Goal: Navigation & Orientation: Go to known website

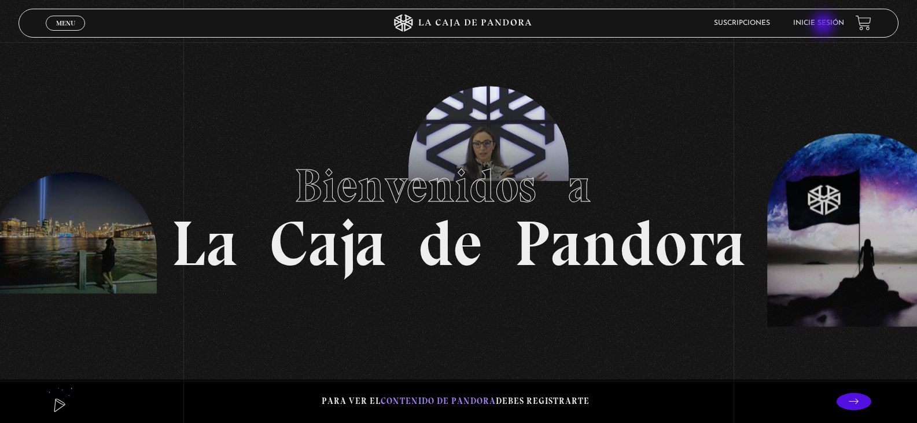
click at [825, 25] on link "Inicie sesión" at bounding box center [819, 23] width 51 height 7
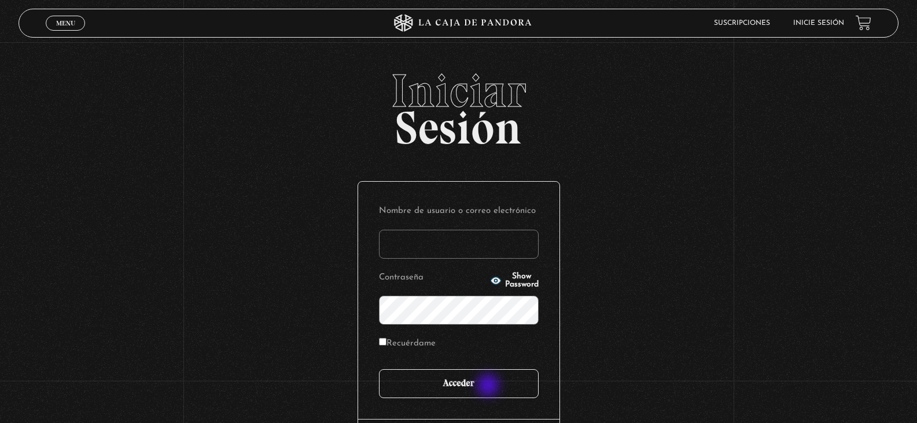
type input "laurensanabriavargas@gmail.com"
click at [491, 385] on input "Acceder" at bounding box center [459, 383] width 160 height 29
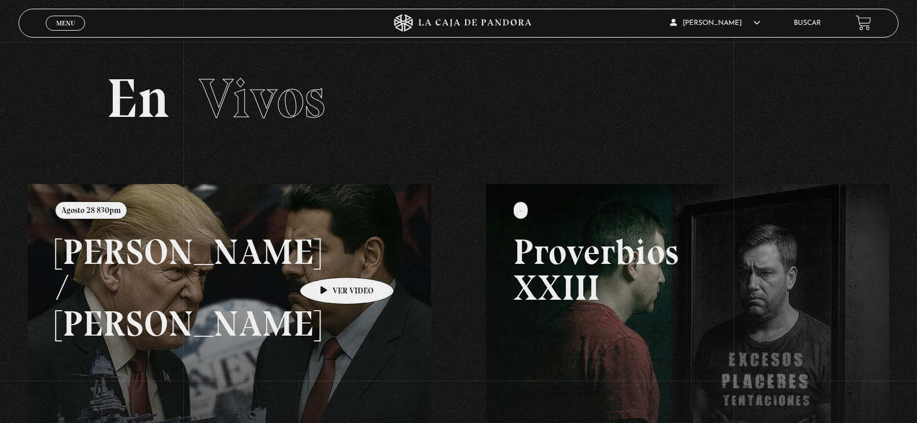
click at [329, 260] on link at bounding box center [486, 395] width 917 height 423
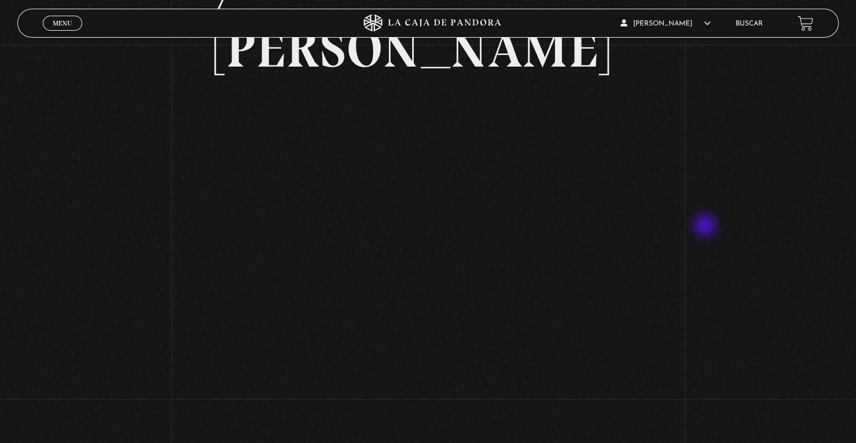
scroll to position [58, 0]
